Goal: Transaction & Acquisition: Book appointment/travel/reservation

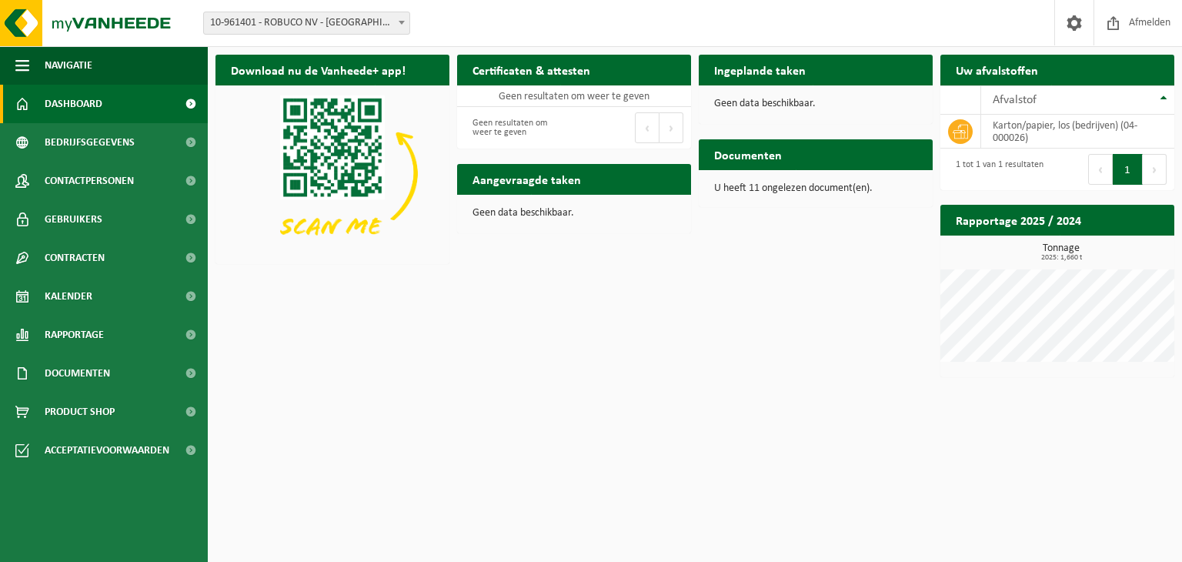
click at [1124, 159] on button "1" at bounding box center [1128, 169] width 30 height 31
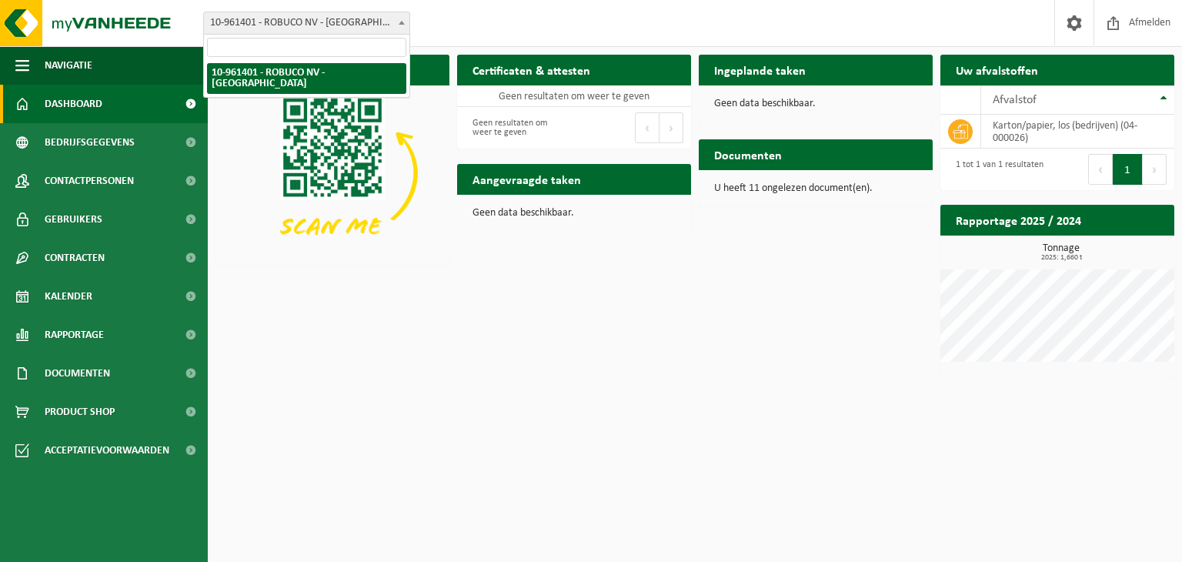
click at [383, 26] on span "10-961401 - ROBUCO NV - [GEOGRAPHIC_DATA]" at bounding box center [307, 23] width 206 height 22
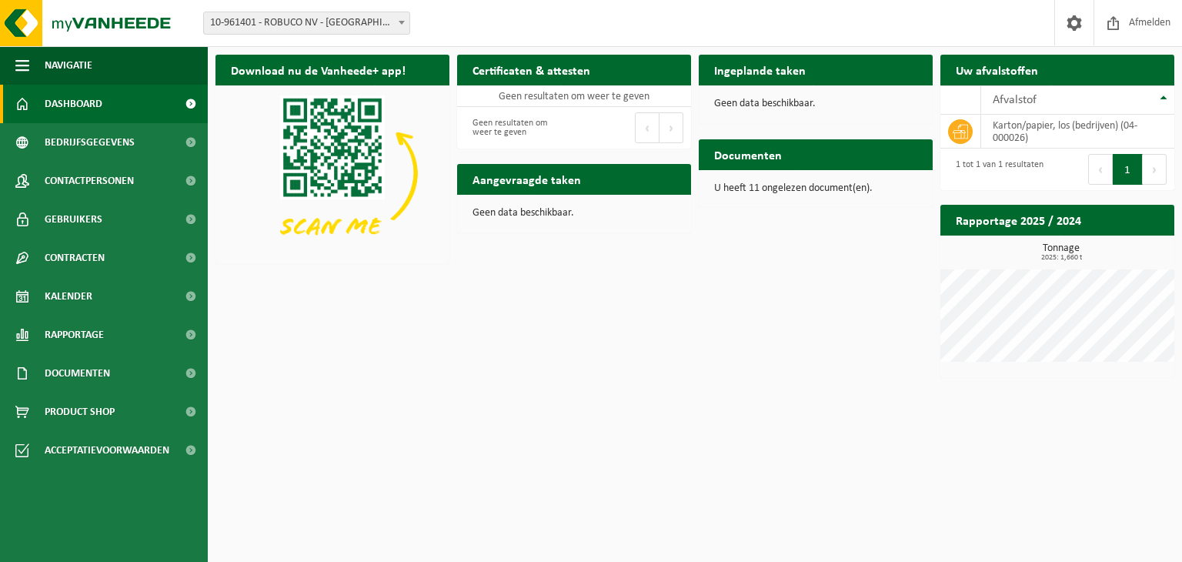
click at [383, 26] on span "10-961401 - ROBUCO NV - [GEOGRAPHIC_DATA]" at bounding box center [307, 23] width 206 height 22
click at [502, 212] on p "Geen data beschikbaar." at bounding box center [574, 213] width 203 height 11
click at [541, 93] on td "Geen resultaten om weer te geven" at bounding box center [574, 96] width 234 height 22
click at [1008, 129] on td "karton/papier, los (bedrijven) (04-000026)" at bounding box center [1078, 132] width 193 height 34
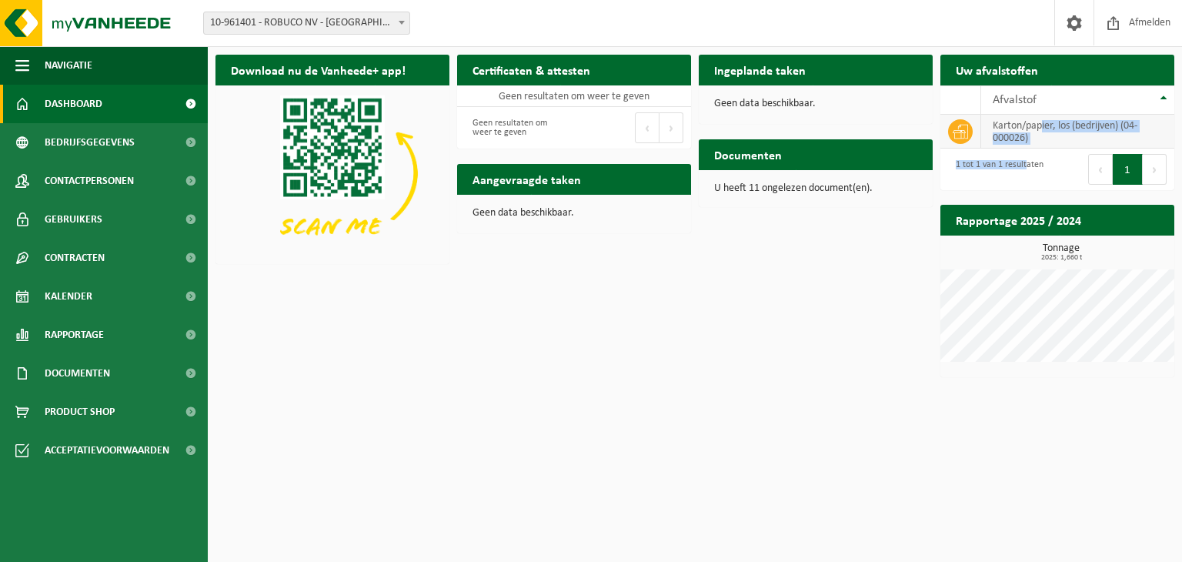
drag, startPoint x: 1025, startPoint y: 156, endPoint x: 1044, endPoint y: 119, distance: 42.0
click at [1044, 119] on div "10 25 50 100 10 resultaten weergeven Afvalstof karton/papier, los (bedrijven) (…" at bounding box center [1058, 137] width 234 height 105
click at [1044, 119] on td "karton/papier, los (bedrijven) (04-000026)" at bounding box center [1078, 132] width 193 height 34
click at [1072, 16] on span at bounding box center [1074, 22] width 23 height 45
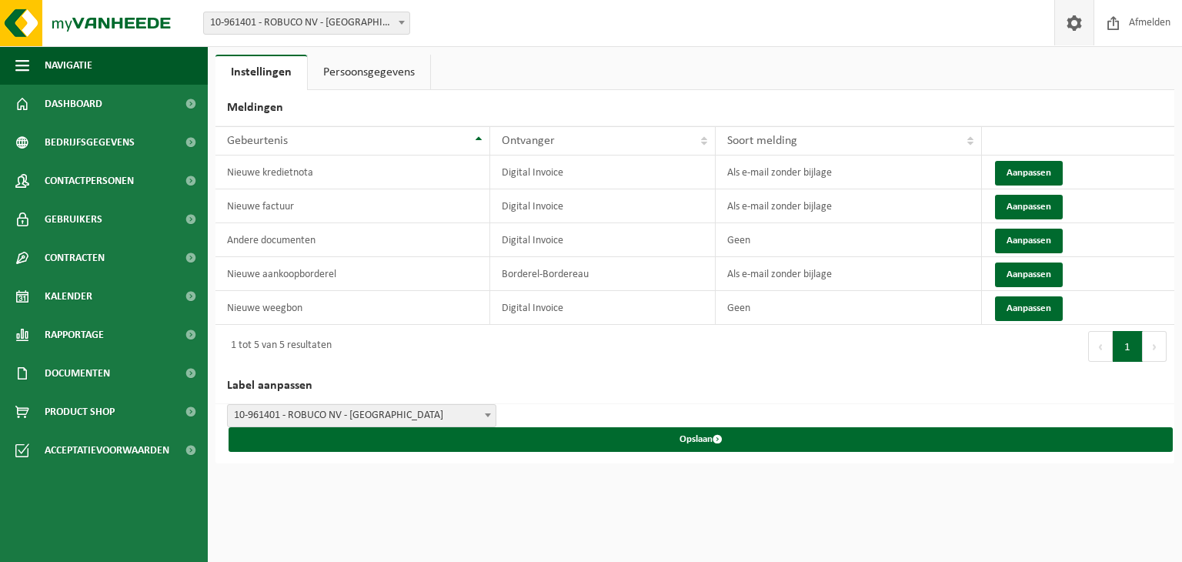
click at [353, 81] on link "Persoonsgegevens" at bounding box center [369, 72] width 122 height 35
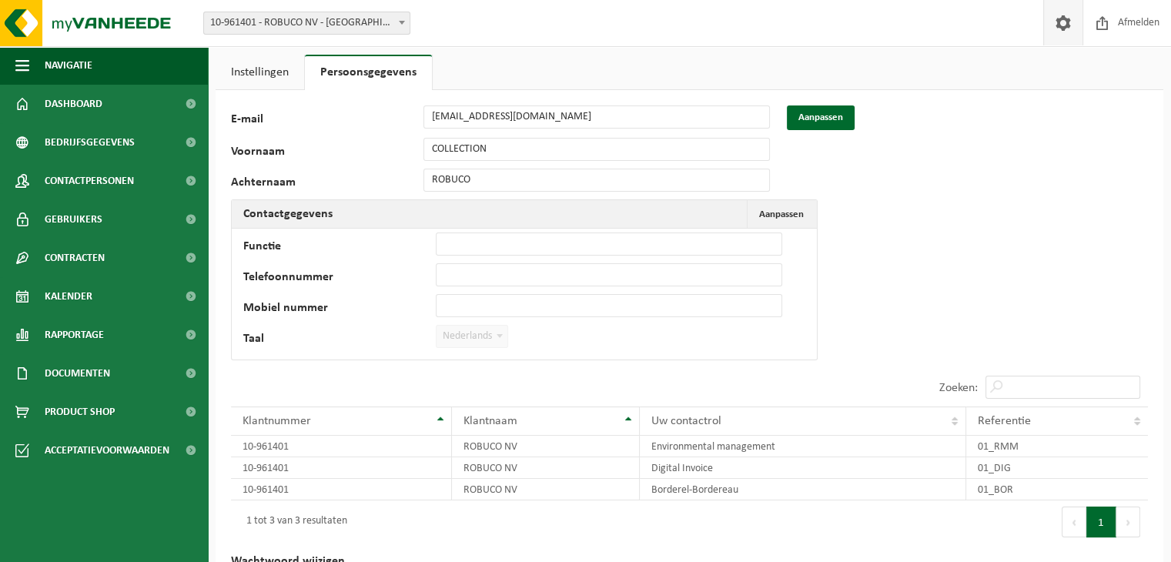
click at [269, 72] on link "Instellingen" at bounding box center [260, 72] width 89 height 35
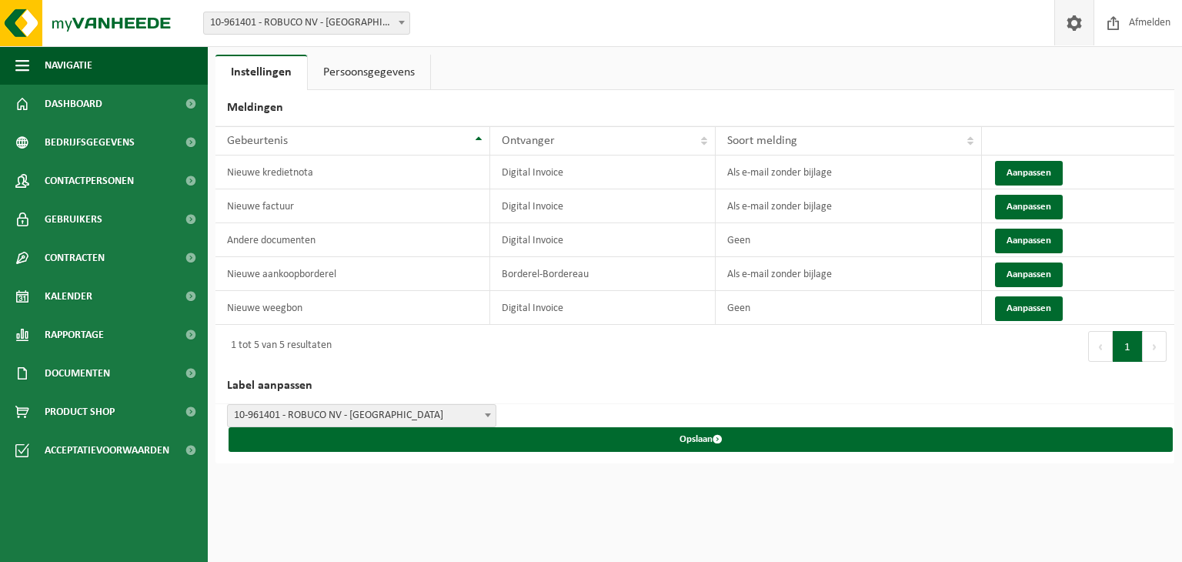
click at [385, 44] on div "Vestiging: 10-961401 - ROBUCO NV - BUGGENHOUT 10-961401 - ROBUCO NV - BUGGENHOU…" at bounding box center [591, 23] width 1182 height 47
click at [395, 51] on div "Instellingen Persoonsgegevens Meldingen 10 25 50 100 10 resultaten weergeven Ge…" at bounding box center [591, 231] width 1182 height 463
click at [388, 70] on link "Persoonsgegevens" at bounding box center [369, 72] width 122 height 35
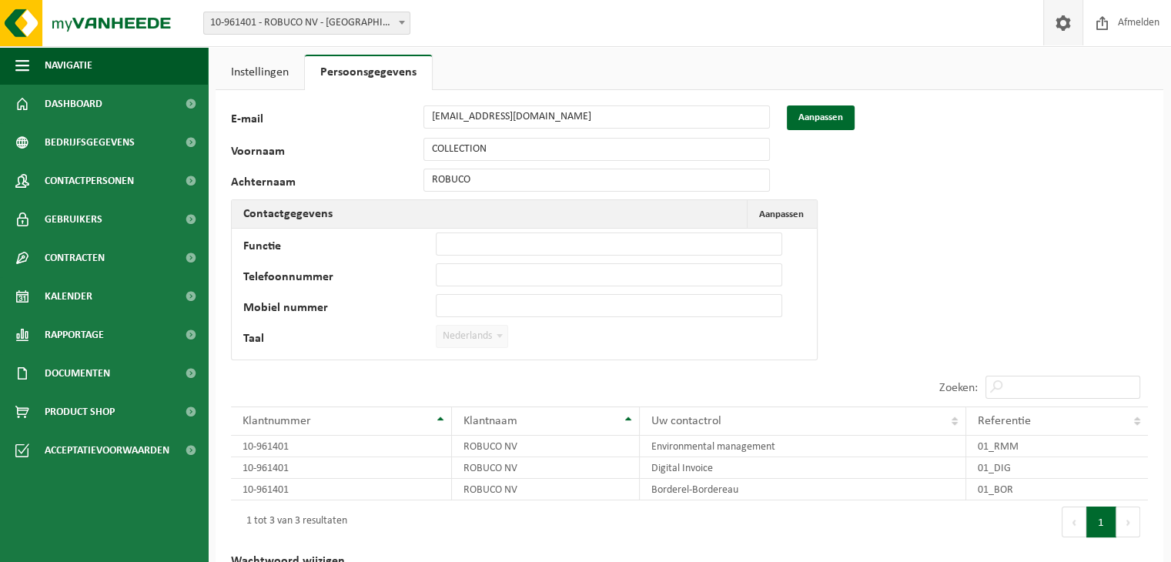
scroll to position [74, 0]
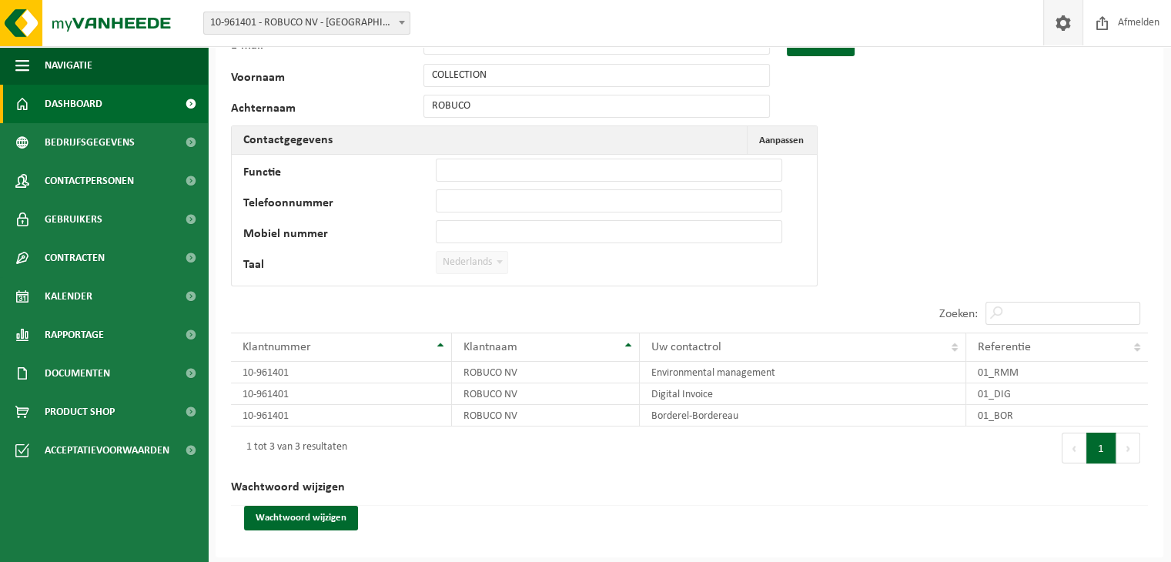
click at [191, 105] on span at bounding box center [190, 104] width 35 height 38
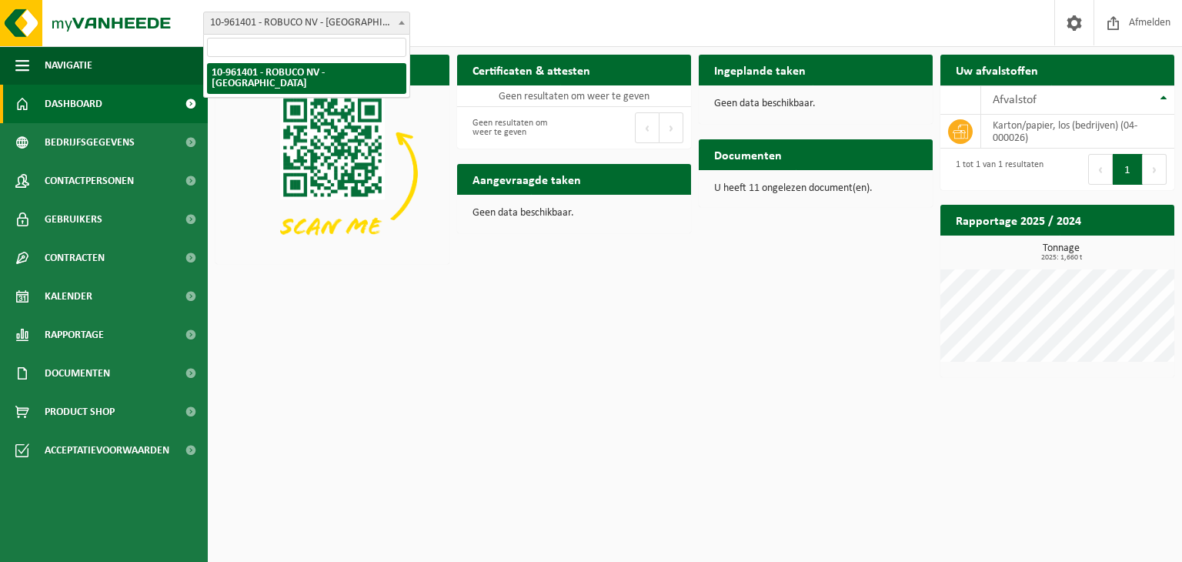
click at [331, 17] on span "10-961401 - ROBUCO NV - [GEOGRAPHIC_DATA]" at bounding box center [307, 23] width 206 height 22
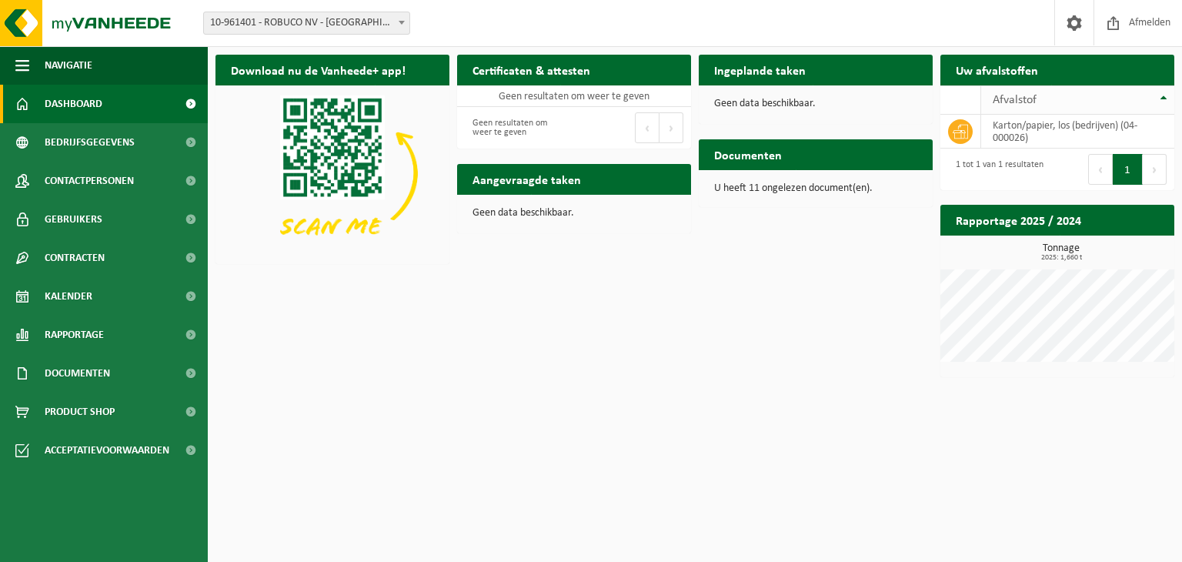
click at [1166, 96] on th "Afvalstof" at bounding box center [1078, 99] width 193 height 29
click at [1162, 100] on th "Afvalstof" at bounding box center [1078, 99] width 193 height 29
click at [966, 125] on icon at bounding box center [960, 131] width 15 height 15
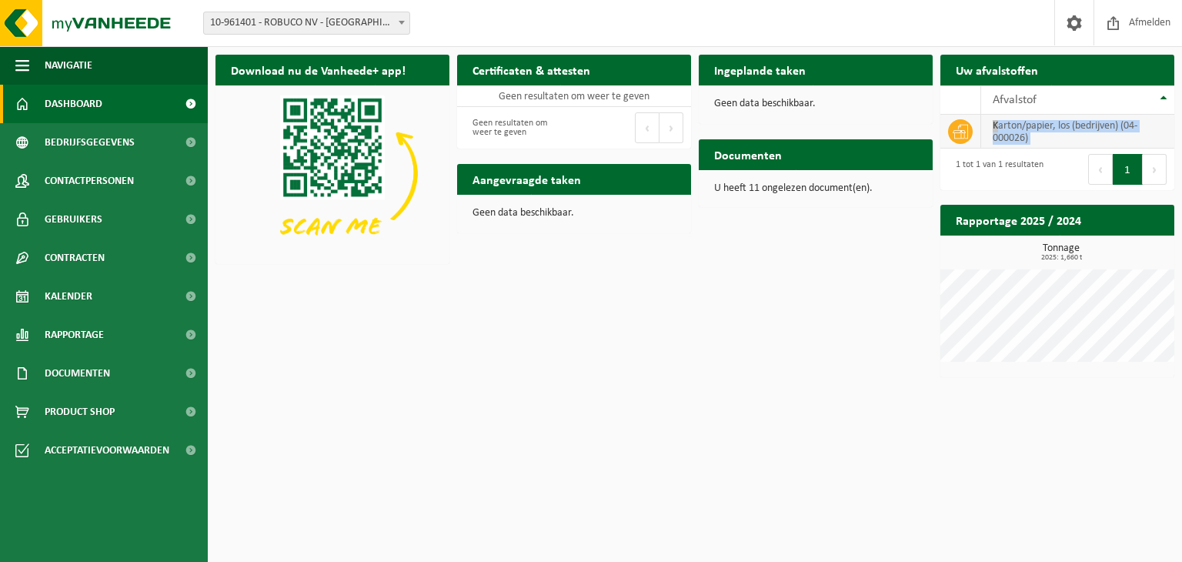
click at [966, 125] on icon at bounding box center [960, 131] width 15 height 15
click at [1130, 167] on button "1" at bounding box center [1128, 169] width 30 height 31
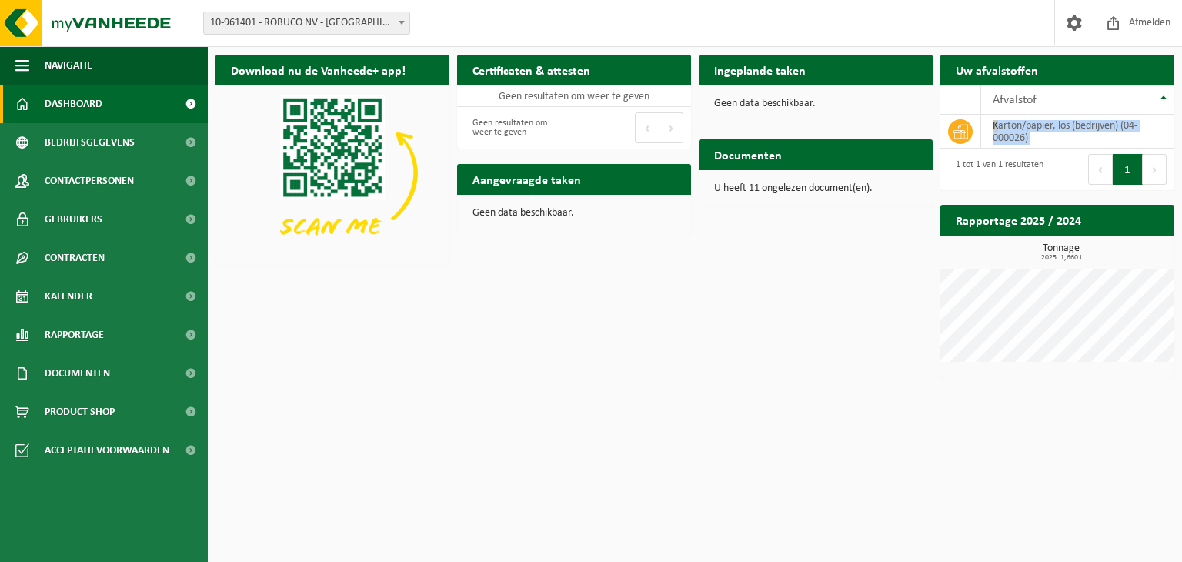
click at [1130, 167] on button "1" at bounding box center [1128, 169] width 30 height 31
drag, startPoint x: 1019, startPoint y: 160, endPoint x: 983, endPoint y: 130, distance: 47.0
click at [983, 130] on div "10 25 50 100 10 resultaten weergeven Afvalstof karton/papier, los (bedrijven) (…" at bounding box center [1058, 137] width 234 height 105
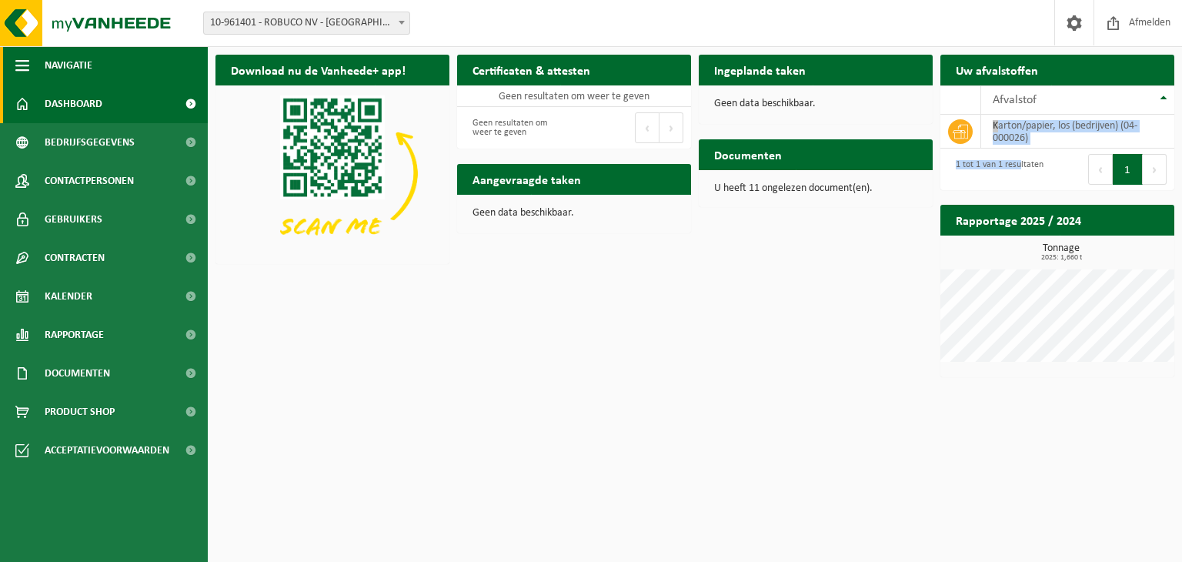
click at [89, 66] on span "Navigatie" at bounding box center [69, 65] width 48 height 38
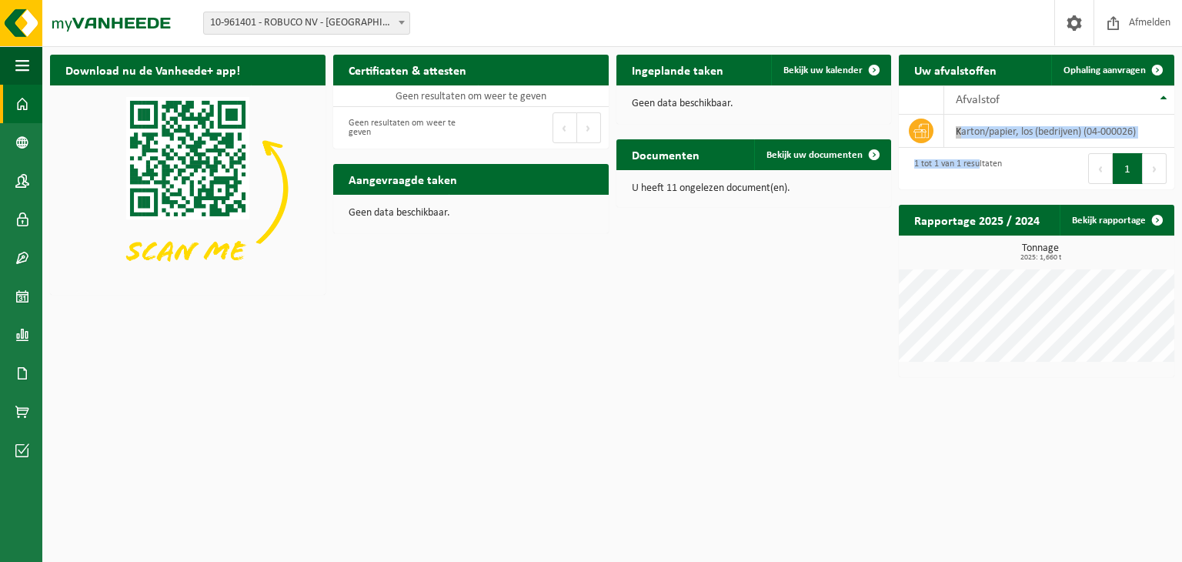
click at [3, 105] on link "Dashboard" at bounding box center [21, 104] width 42 height 38
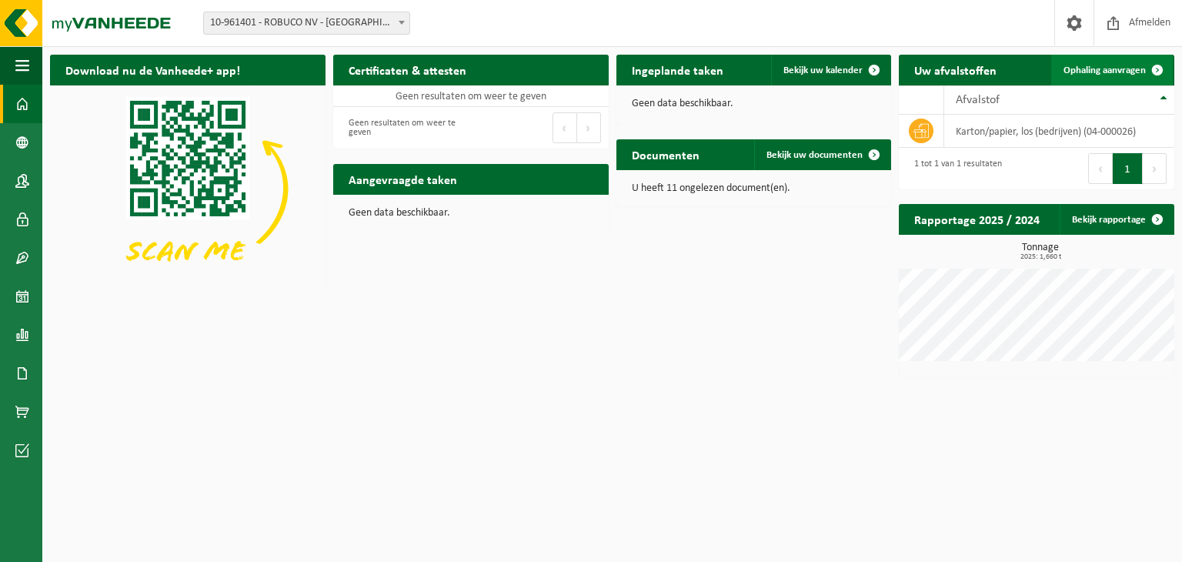
click at [1137, 75] on span "Ophaling aanvragen" at bounding box center [1105, 70] width 82 height 10
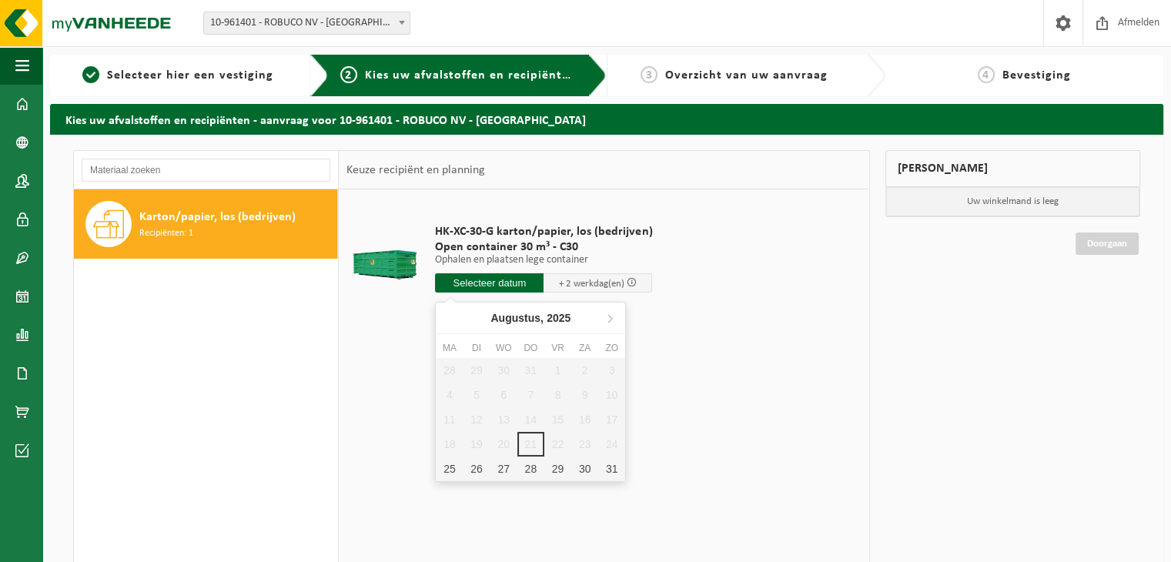
click at [507, 279] on input "text" at bounding box center [489, 282] width 109 height 19
click at [454, 469] on div "25" at bounding box center [449, 469] width 27 height 25
type input "Van [DATE]"
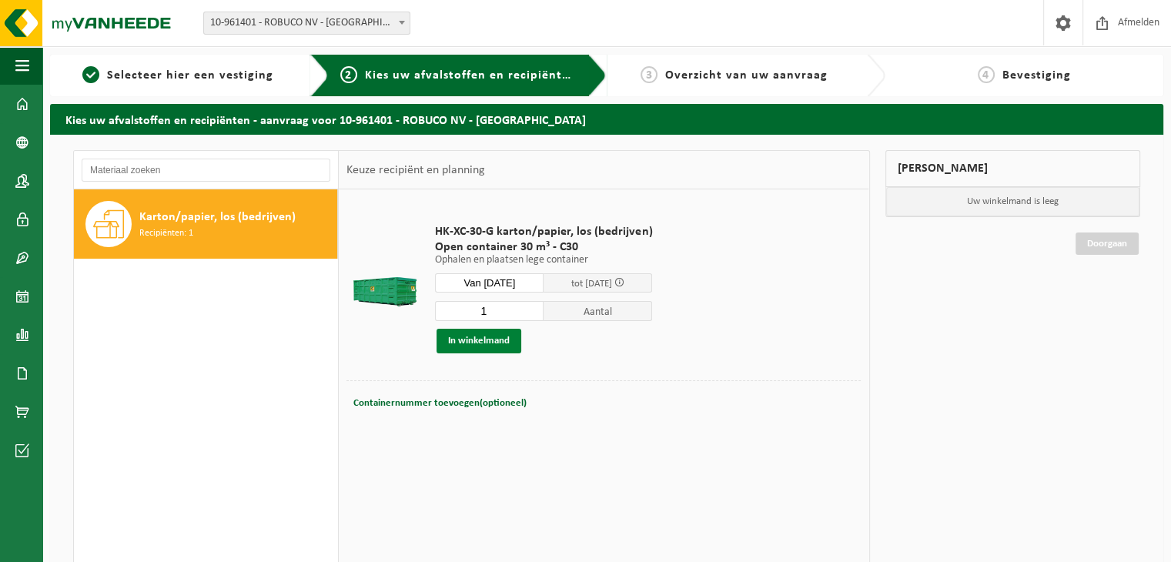
click at [465, 340] on button "In winkelmand" at bounding box center [478, 341] width 85 height 25
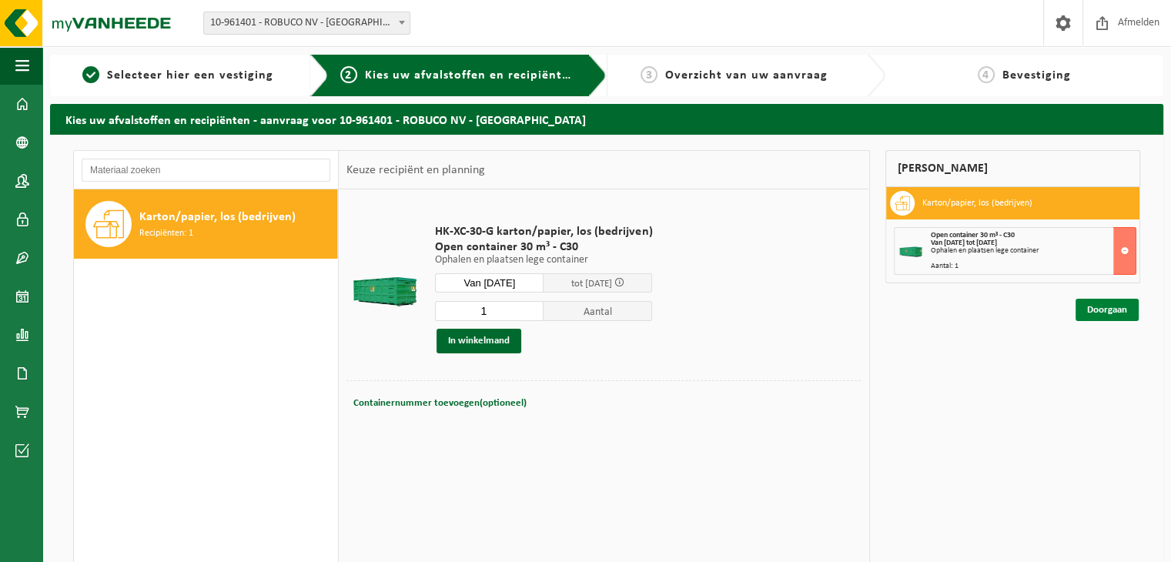
click at [1106, 306] on link "Doorgaan" at bounding box center [1106, 310] width 63 height 22
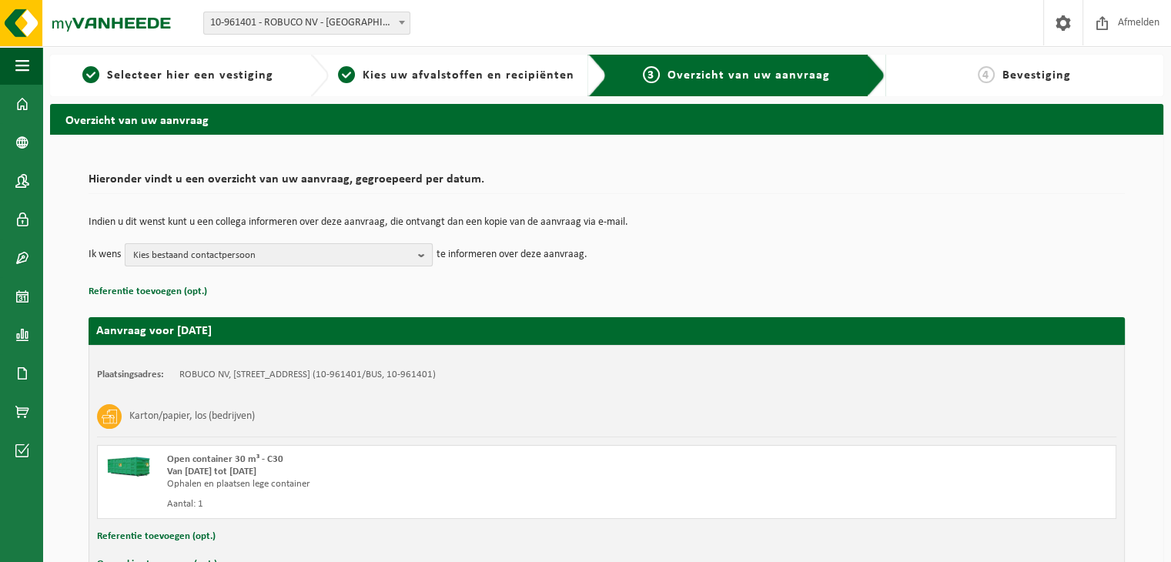
click at [413, 250] on button "Kies bestaand contactpersoon" at bounding box center [279, 254] width 308 height 23
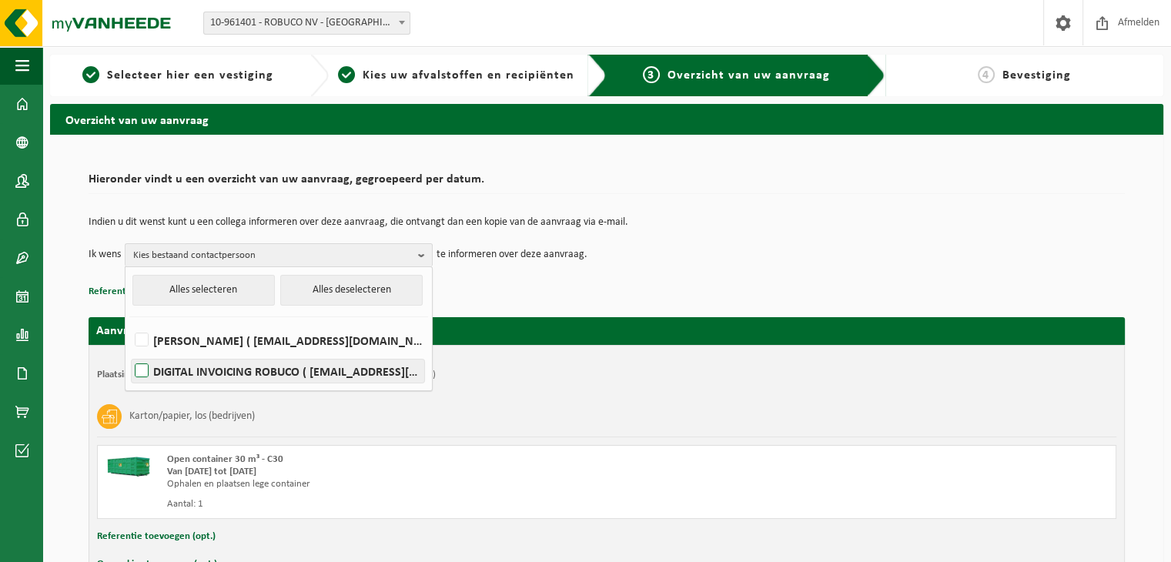
click at [275, 373] on label "DIGITAL INVOICING ROBUCO ( [EMAIL_ADDRESS][DOMAIN_NAME] )" at bounding box center [278, 371] width 293 height 23
click at [129, 352] on input "DIGITAL INVOICING ROBUCO ( [EMAIL_ADDRESS][DOMAIN_NAME] )" at bounding box center [129, 351] width 1 height 1
checkbox input "true"
click at [574, 278] on div "Indien u dit wenst kunt u een collega informeren over deze aanvraag, die ontvan…" at bounding box center [607, 242] width 1036 height 80
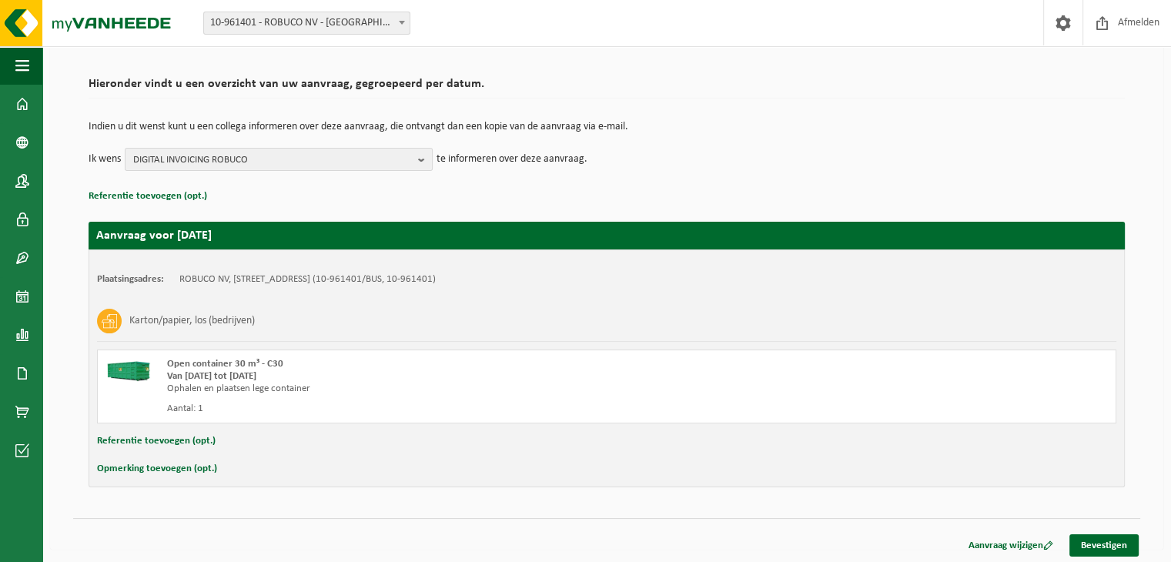
scroll to position [98, 0]
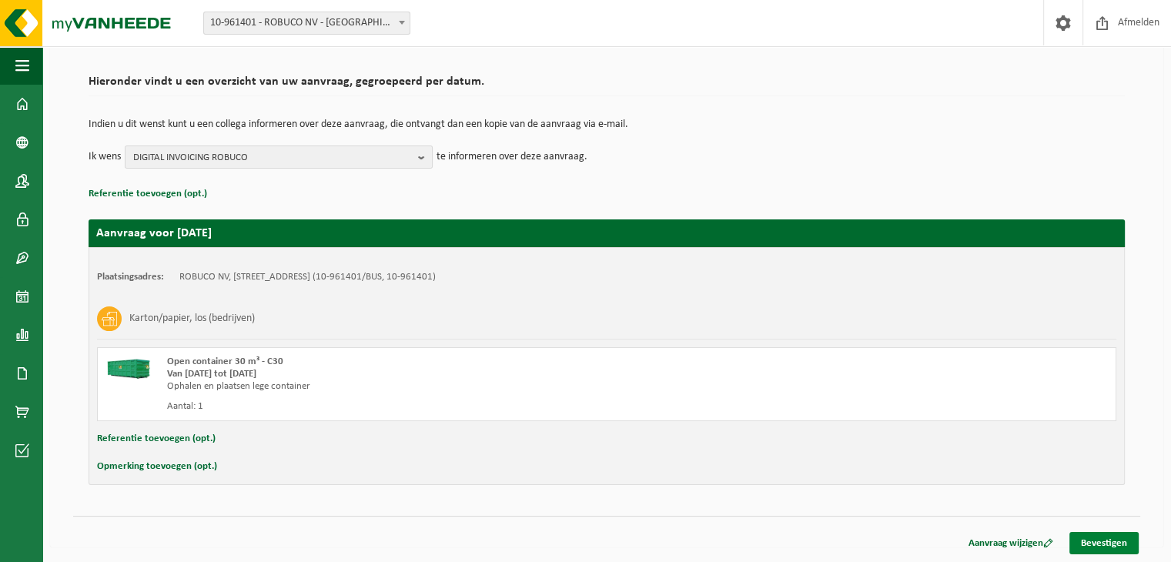
click at [1103, 542] on link "Bevestigen" at bounding box center [1103, 543] width 69 height 22
